Goal: Navigation & Orientation: Go to known website

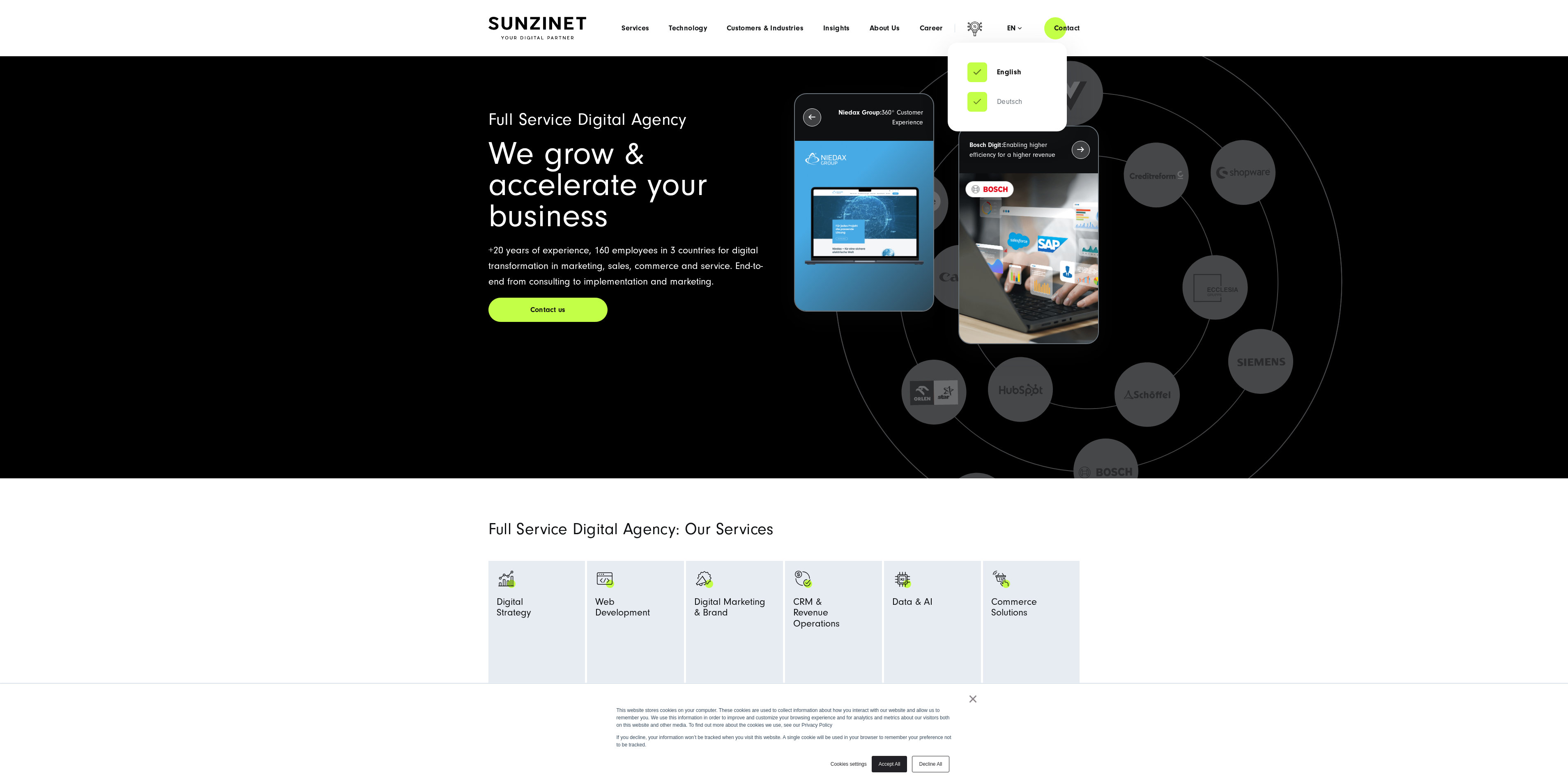
click at [1009, 104] on link "Deutsch" at bounding box center [994, 102] width 55 height 8
